Goal: Book appointment/travel/reservation

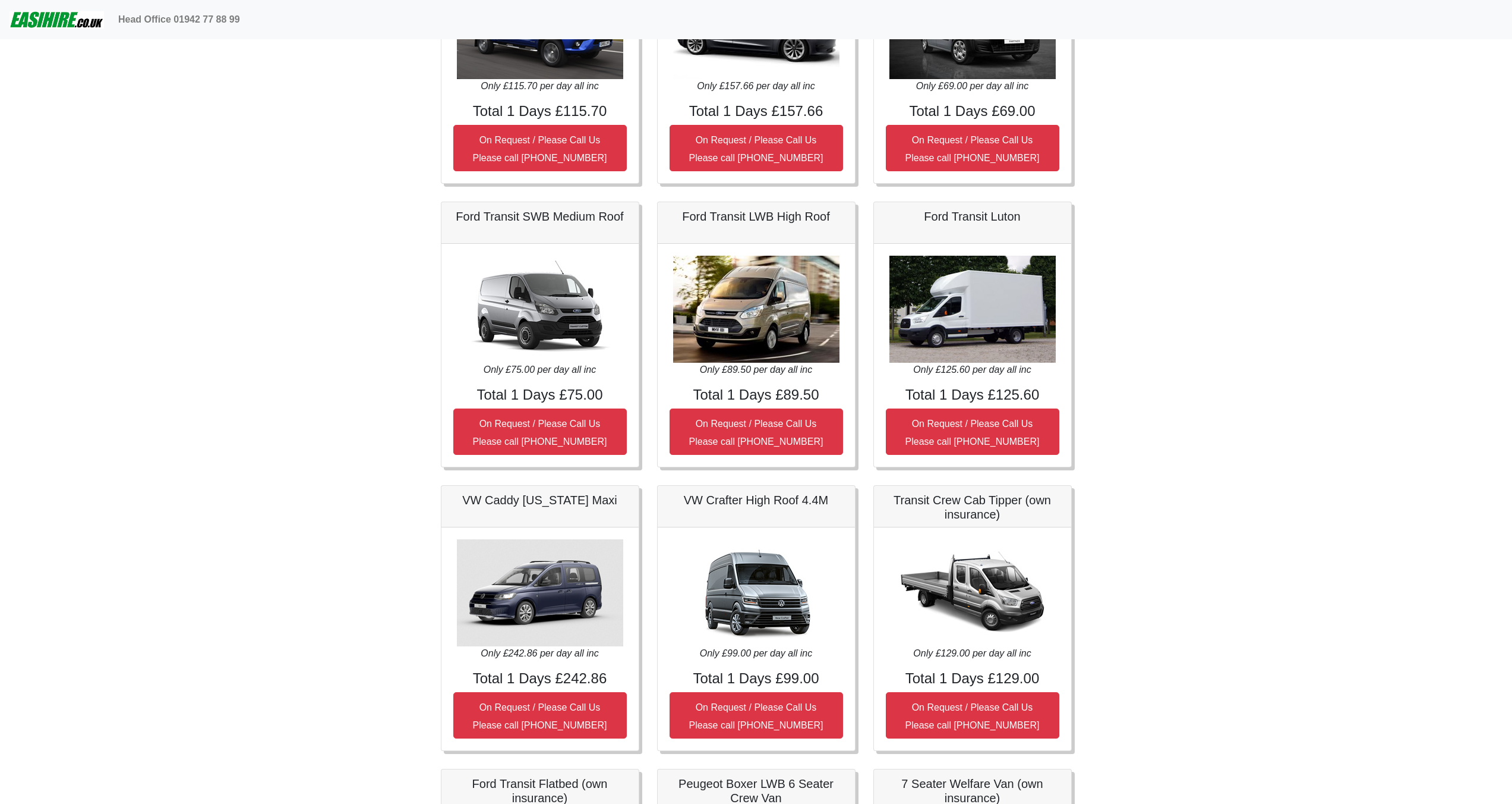
scroll to position [492, 0]
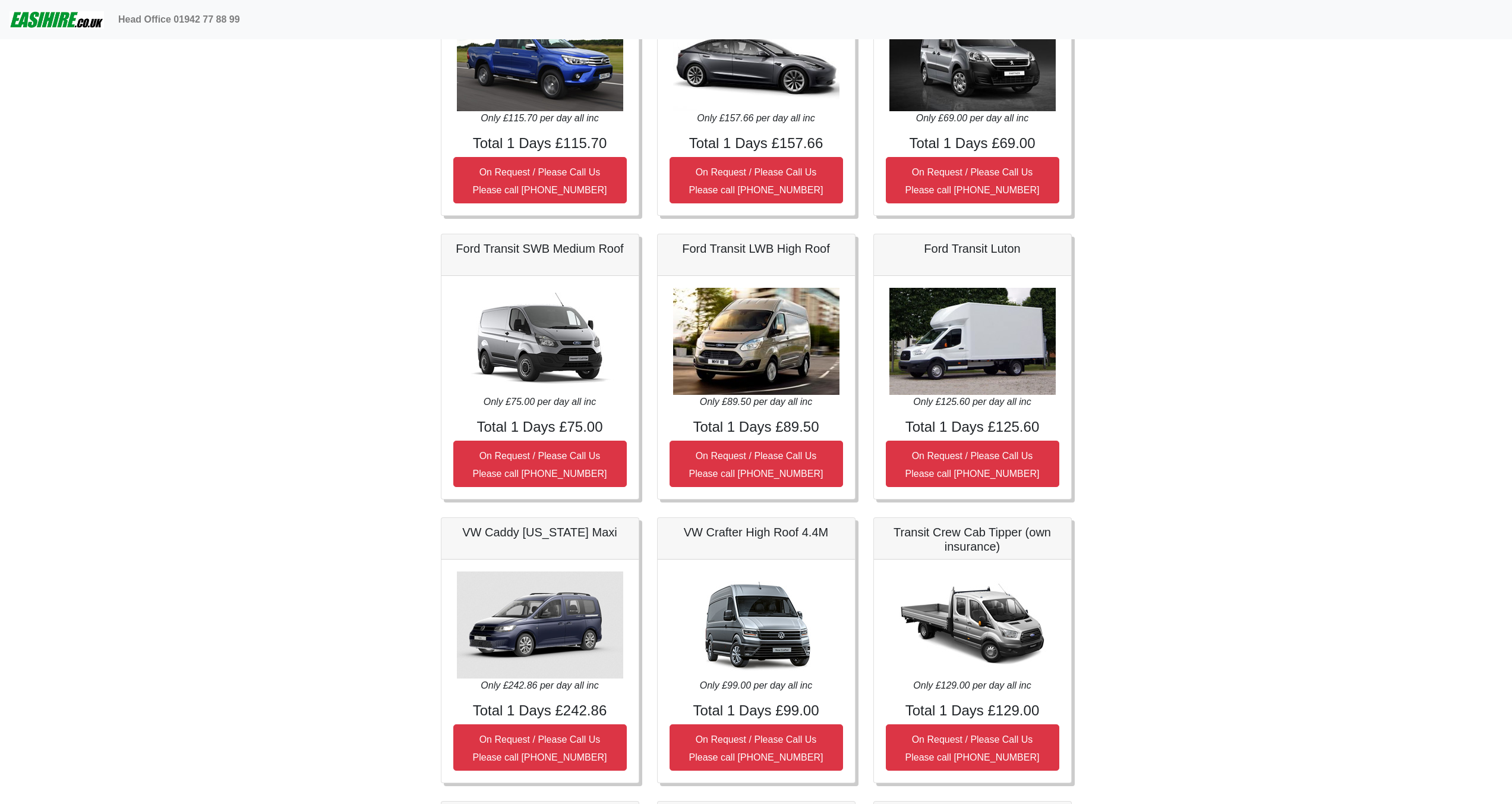
click at [734, 355] on img at bounding box center [756, 341] width 166 height 107
click at [752, 346] on img at bounding box center [756, 341] width 166 height 107
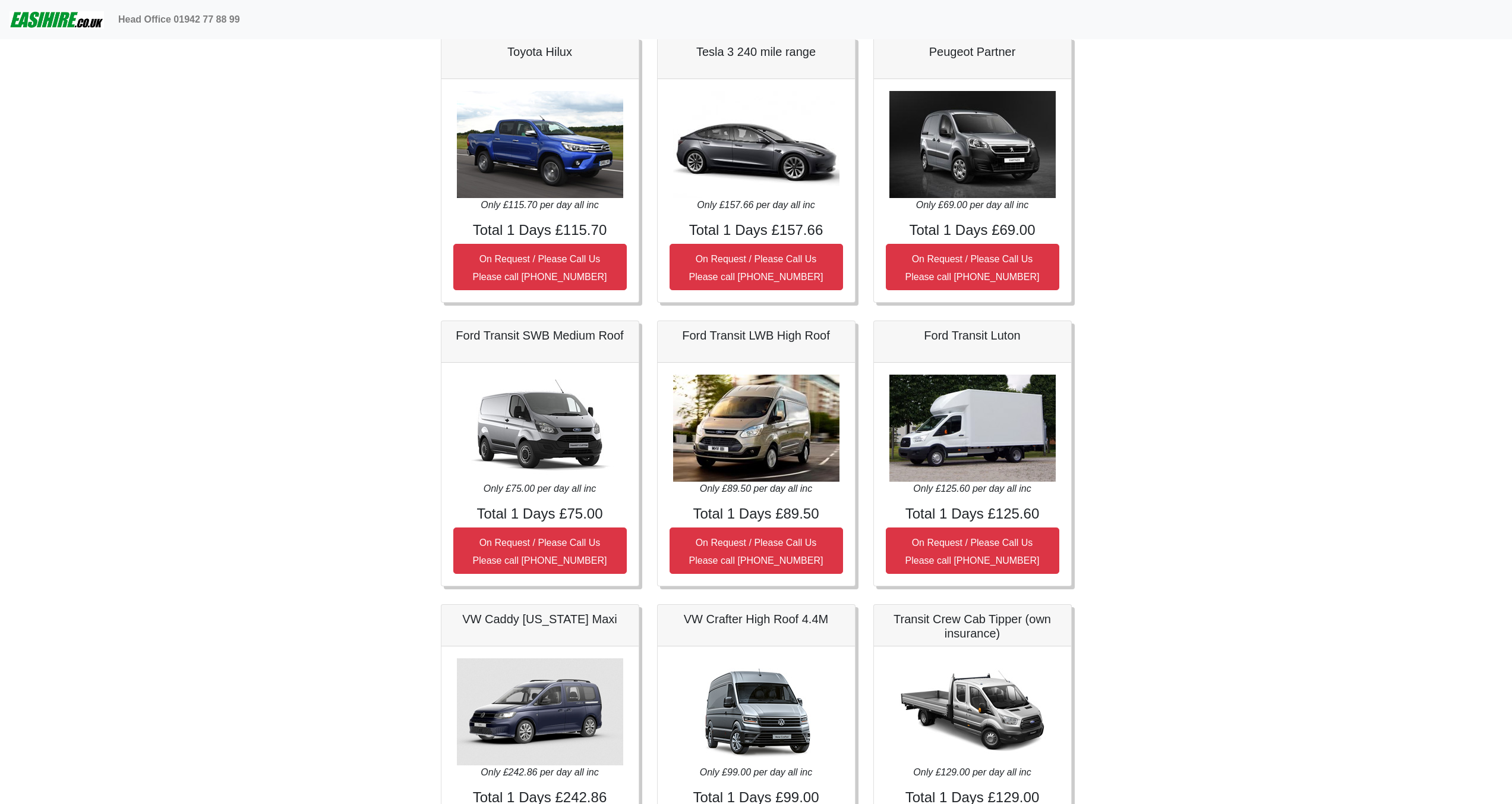
scroll to position [380, 0]
